Goal: Information Seeking & Learning: Find specific fact

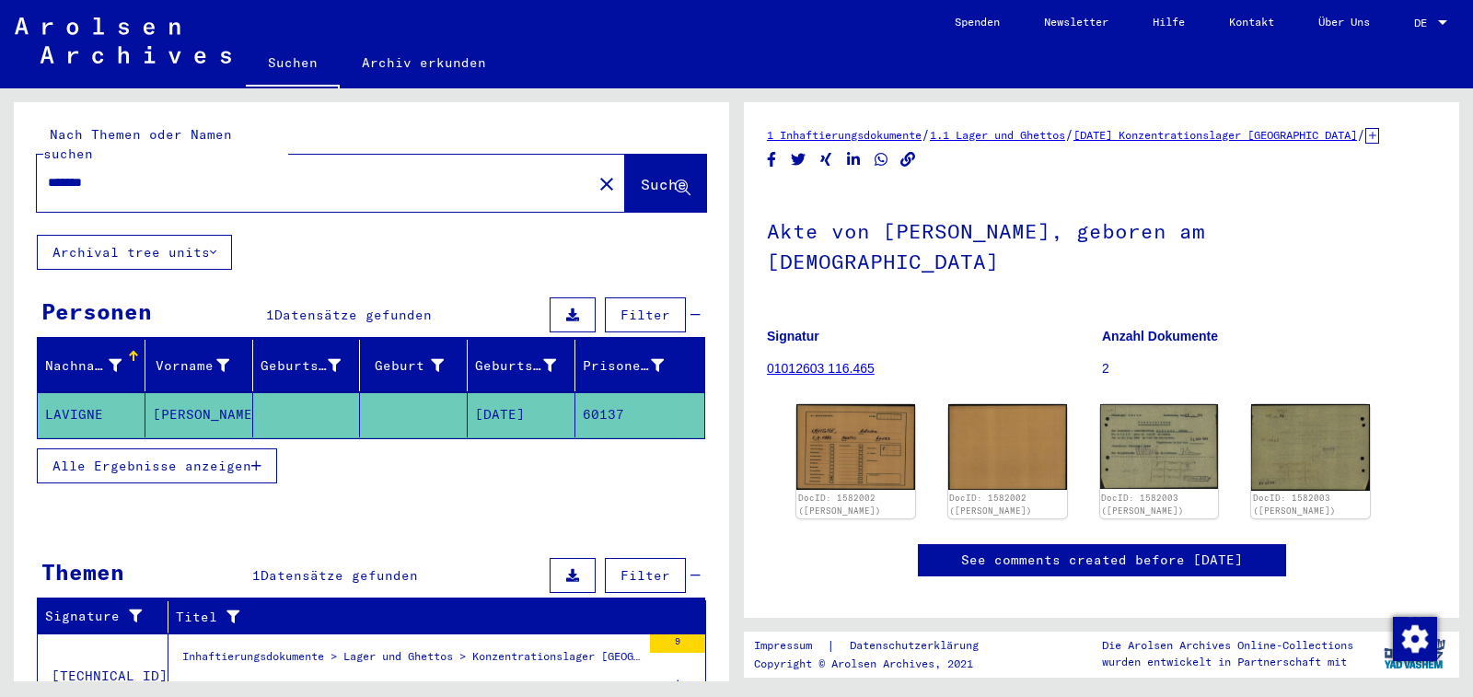
click at [207, 458] on span "Alle Ergebnisse anzeigen" at bounding box center [151, 466] width 199 height 17
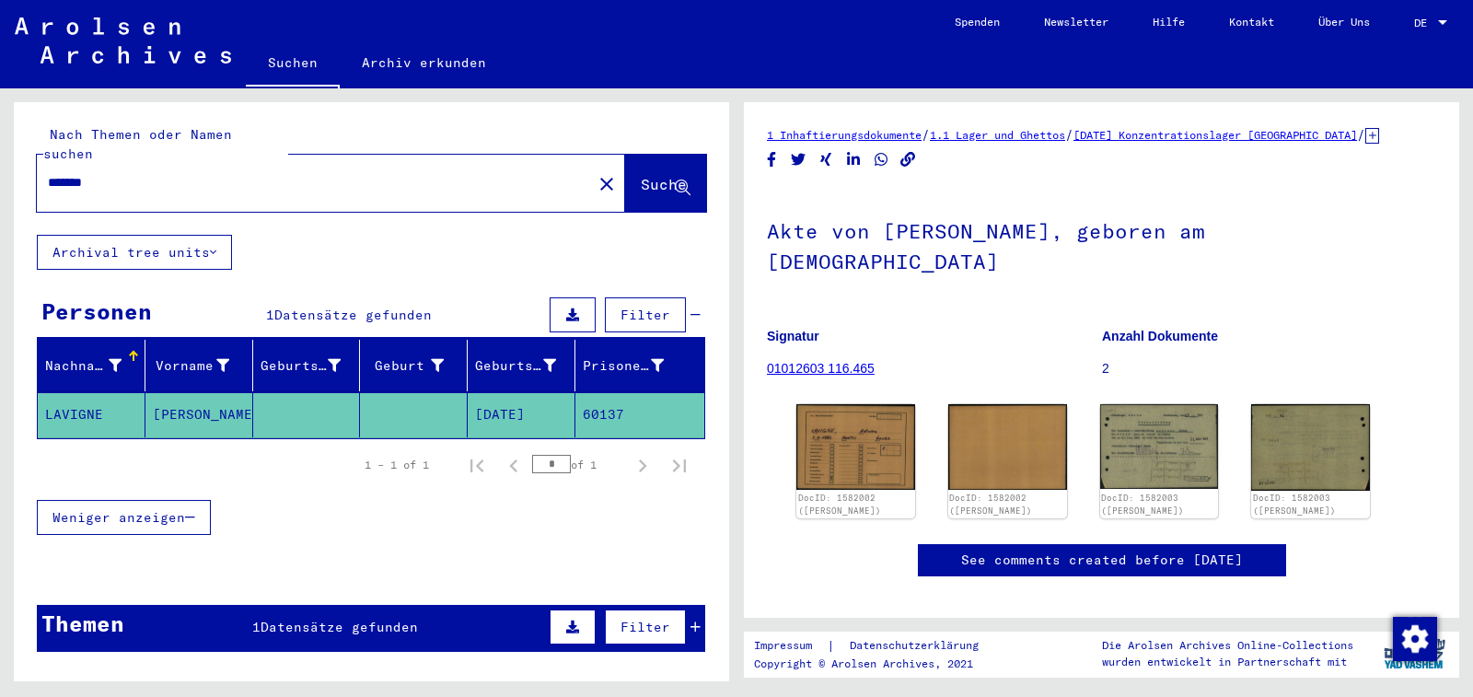
click at [630, 453] on icon "Next page" at bounding box center [643, 466] width 26 height 26
click at [269, 400] on mat-cell at bounding box center [307, 414] width 108 height 45
click at [186, 395] on mat-cell "[PERSON_NAME]" at bounding box center [199, 414] width 108 height 45
click at [857, 434] on img at bounding box center [856, 445] width 124 height 89
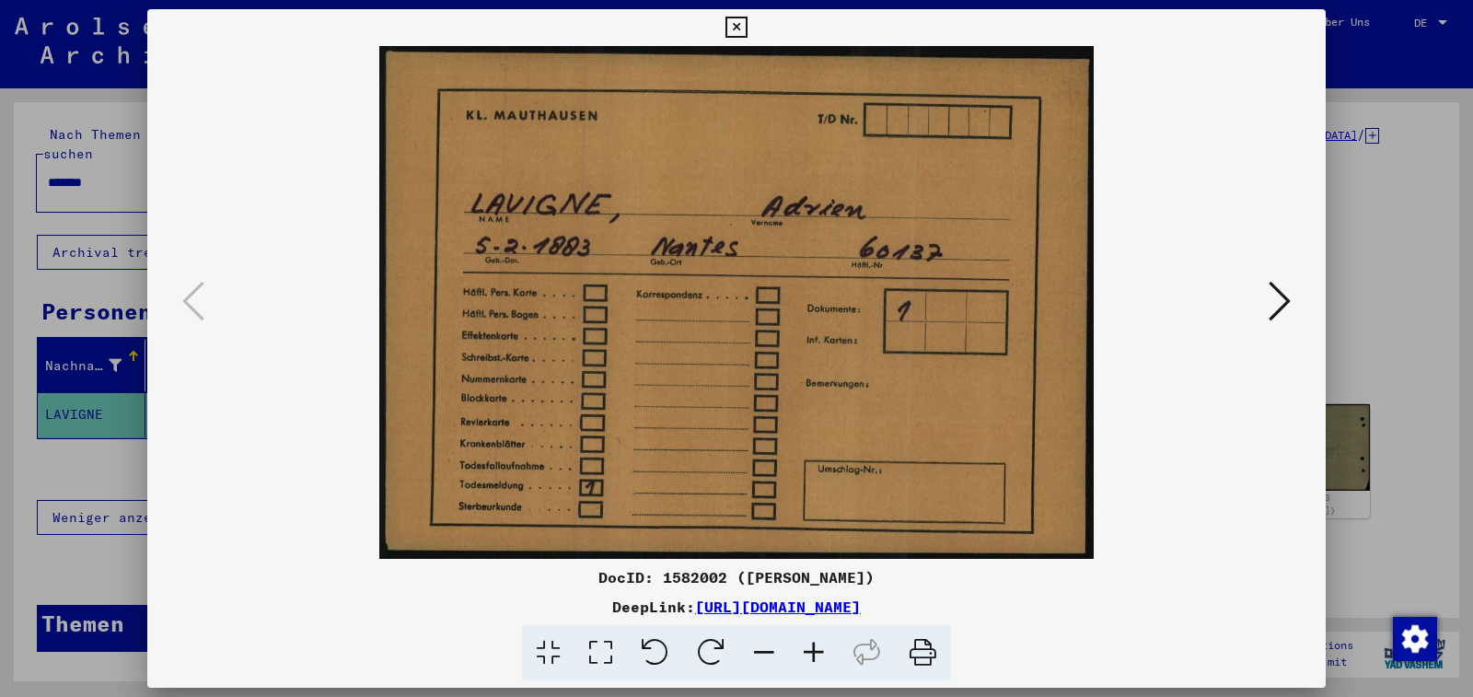
click at [849, 435] on img at bounding box center [736, 302] width 1053 height 513
click at [695, 606] on link "[URL][DOMAIN_NAME]" at bounding box center [778, 607] width 166 height 18
